Goal: Information Seeking & Learning: Learn about a topic

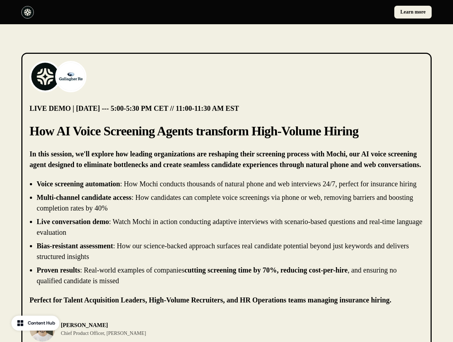
click at [227, 12] on div "Learn more" at bounding box center [226, 12] width 453 height 24
click at [123, 12] on div at bounding box center [122, 12] width 203 height 12
click at [331, 12] on div "Learn more" at bounding box center [331, 12] width 203 height 13
click at [45, 77] on img at bounding box center [45, 76] width 28 height 28
click at [71, 77] on img at bounding box center [71, 76] width 28 height 28
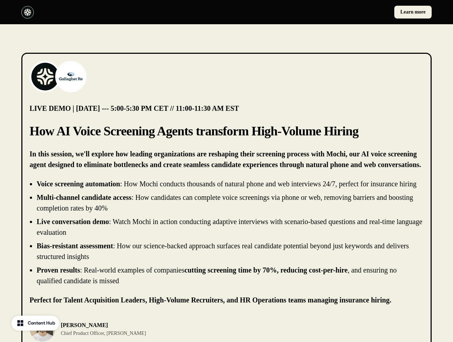
click at [227, 238] on li "Live conversation demo : Watch Mochi in action conducting adaptive interviews w…" at bounding box center [230, 226] width 387 height 21
click at [227, 334] on div "[PERSON_NAME] Chief Product Officer, [PERSON_NAME]" at bounding box center [227, 329] width 394 height 26
click at [126, 334] on div "[PERSON_NAME] Chief Product Officer, [PERSON_NAME]" at bounding box center [126, 329] width 193 height 26
click at [42, 334] on img at bounding box center [43, 329] width 26 height 26
click at [92, 329] on p "[PERSON_NAME]" at bounding box center [103, 325] width 85 height 9
